Goal: Check status: Check status

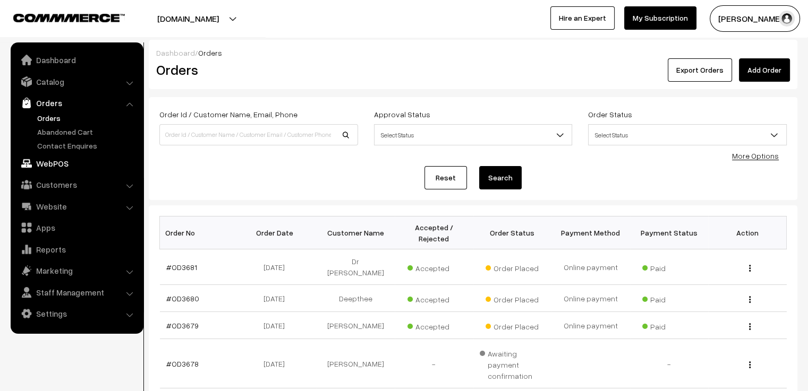
click at [67, 159] on link "WebPOS" at bounding box center [76, 163] width 126 height 19
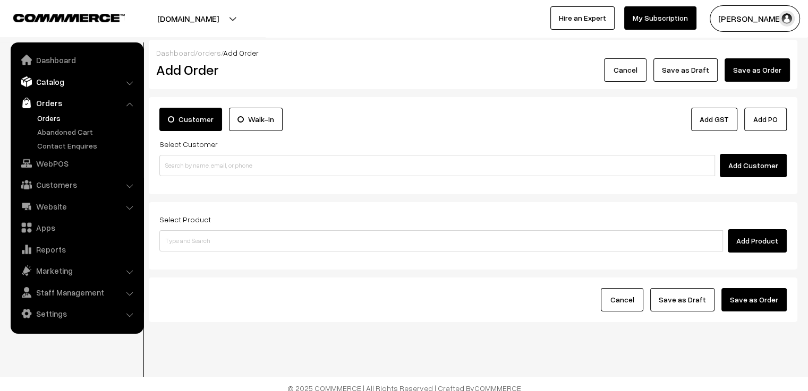
click at [66, 90] on link "Catalog" at bounding box center [76, 81] width 126 height 19
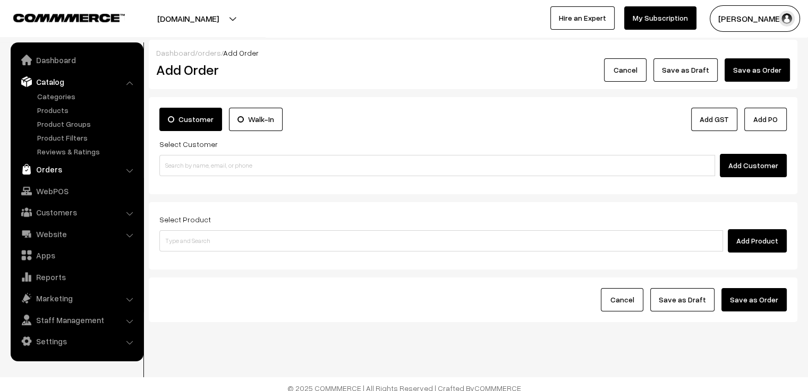
click at [69, 168] on link "Orders" at bounding box center [76, 169] width 126 height 19
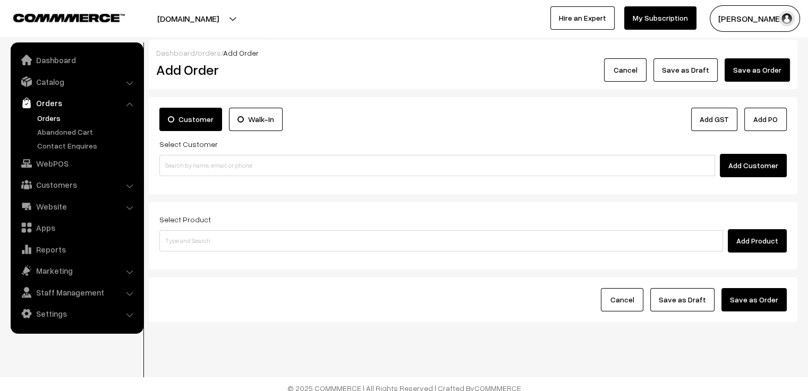
click at [49, 121] on link "Orders" at bounding box center [87, 118] width 105 height 11
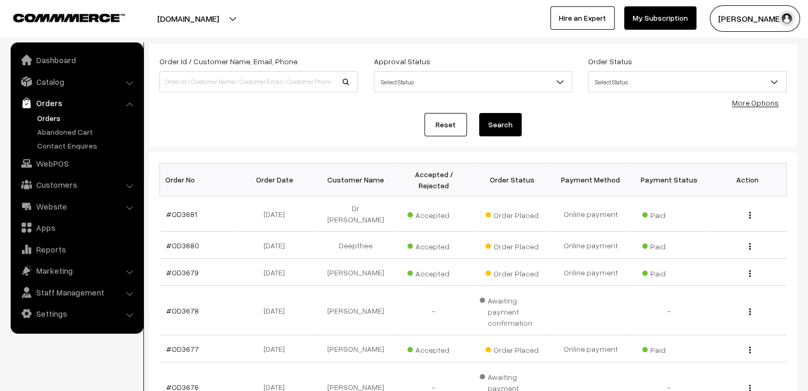
scroll to position [106, 0]
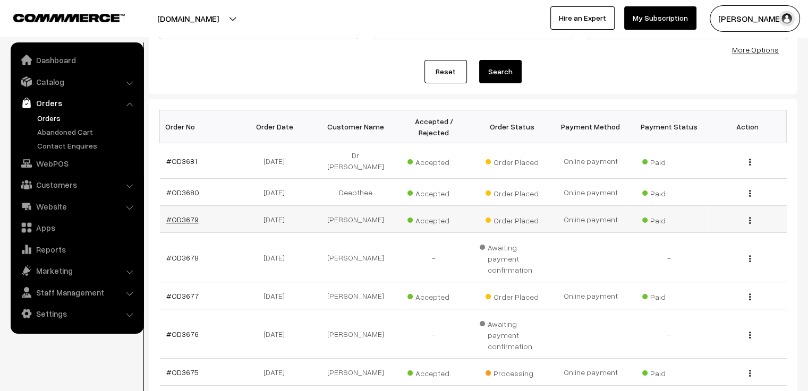
click at [186, 215] on link "#OD3679" at bounding box center [182, 219] width 32 height 9
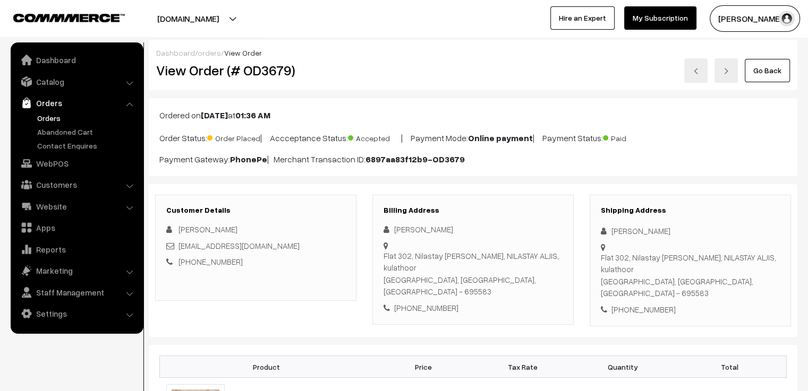
click at [699, 78] on link at bounding box center [695, 70] width 23 height 24
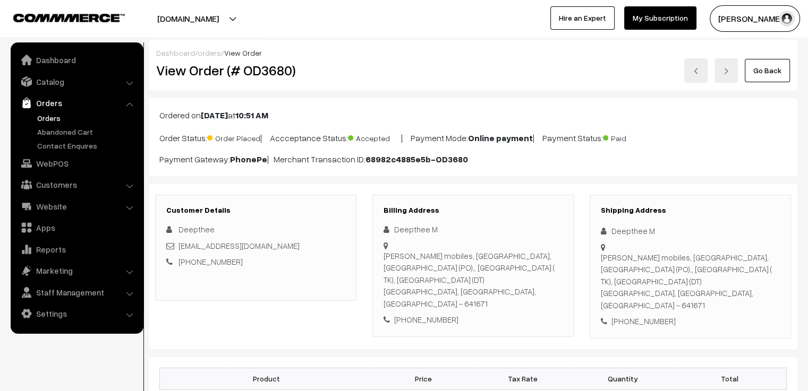
click at [702, 74] on link at bounding box center [695, 70] width 23 height 24
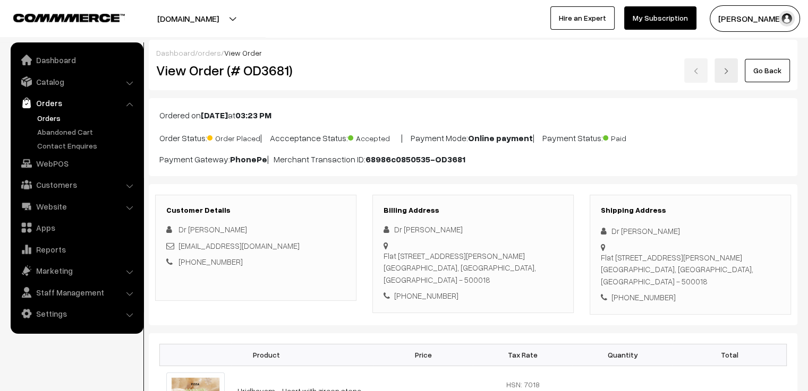
click at [772, 72] on link "Go Back" at bounding box center [767, 70] width 45 height 23
